Goal: Information Seeking & Learning: Understand process/instructions

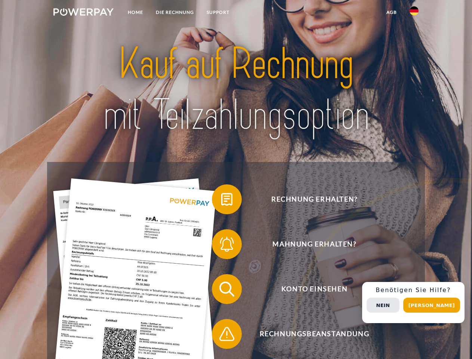
click at [83, 13] on img at bounding box center [83, 11] width 60 height 7
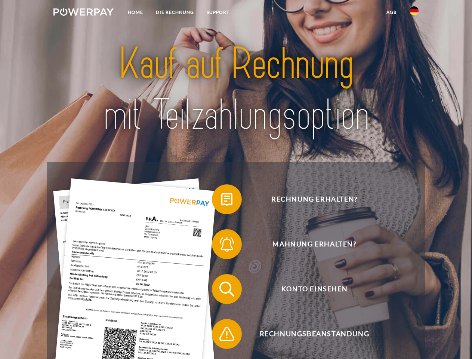
click at [414, 13] on img at bounding box center [414, 10] width 9 height 9
click at [391, 12] on link "agb" at bounding box center [391, 12] width 23 height 13
click at [221, 201] on span at bounding box center [215, 199] width 37 height 37
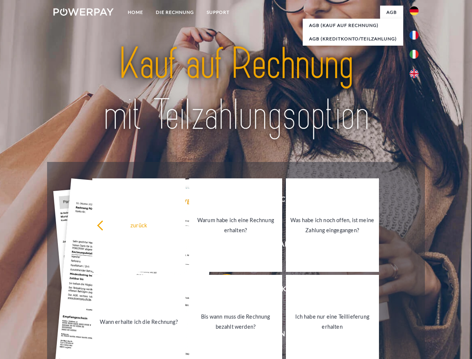
click at [221, 246] on div "Rechnung erhalten? Mahnung erhalten? Konto einsehen" at bounding box center [236, 311] width 378 height 299
click at [221, 290] on link "Bis wann muss die Rechnung bezahlt werden?" at bounding box center [235, 321] width 93 height 93
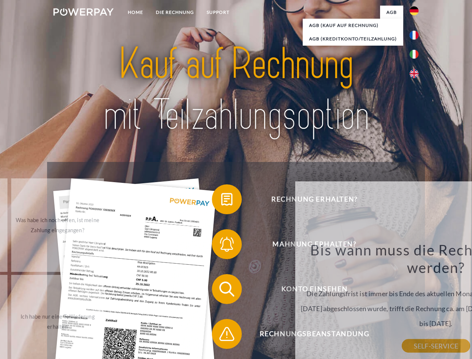
click at [221, 335] on span at bounding box center [215, 333] width 37 height 37
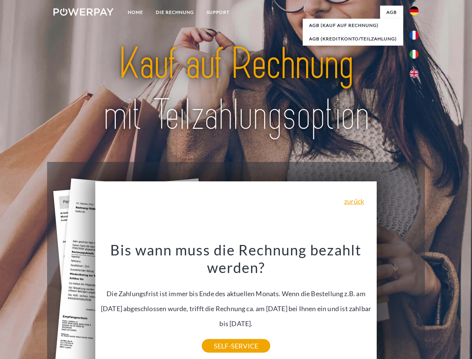
click at [416, 302] on div "Rechnung erhalten? Mahnung erhalten? Konto einsehen" at bounding box center [236, 311] width 378 height 299
click at [398, 304] on span "Konto einsehen" at bounding box center [314, 289] width 183 height 30
click at [434, 305] on header "Home DIE RECHNUNG SUPPORT" at bounding box center [236, 258] width 472 height 516
